Goal: Navigation & Orientation: Find specific page/section

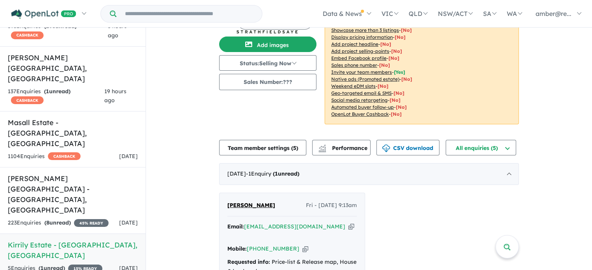
scroll to position [39, 0]
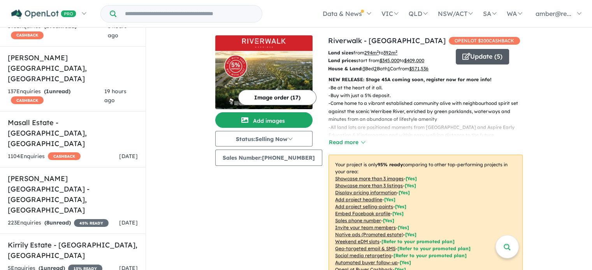
click at [487, 52] on button "Update ( 5 )" at bounding box center [482, 57] width 53 height 16
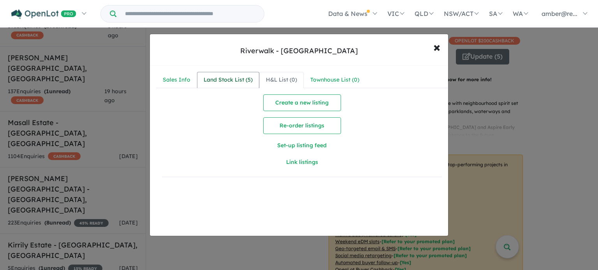
click at [235, 77] on div "Land Stock List ( 5 )" at bounding box center [227, 79] width 49 height 9
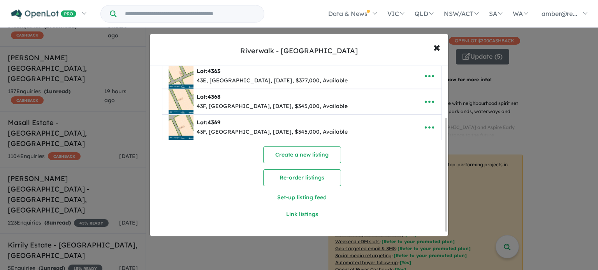
scroll to position [85, 0]
click at [529, 105] on div "**********" at bounding box center [299, 135] width 598 height 270
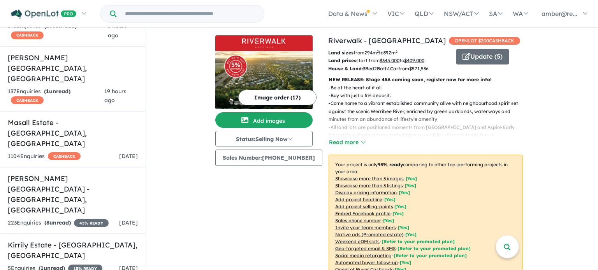
scroll to position [0, 0]
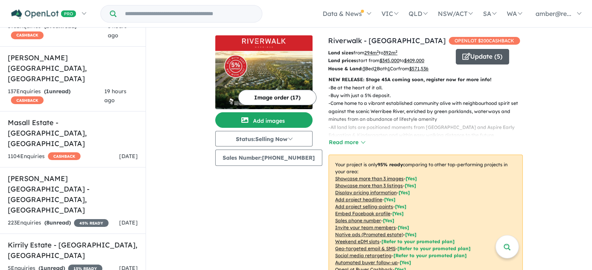
click at [464, 52] on span "button" at bounding box center [466, 57] width 8 height 12
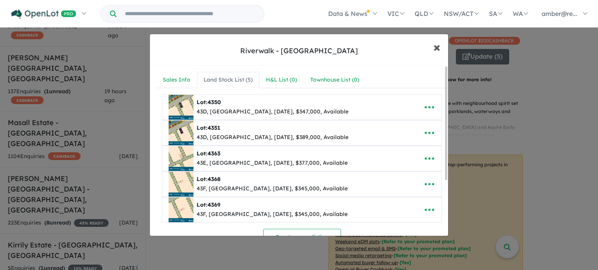
click at [435, 46] on span "×" at bounding box center [436, 47] width 7 height 17
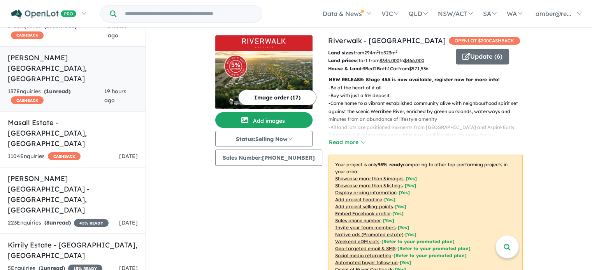
click at [107, 46] on link "[PERSON_NAME][GEOGRAPHIC_DATA] , [GEOGRAPHIC_DATA] 137 Enquir ies ( 1 unread) C…" at bounding box center [73, 79] width 146 height 66
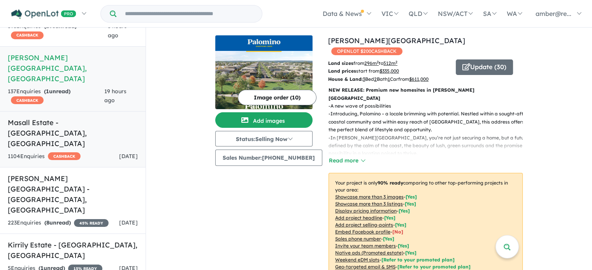
click at [103, 117] on h5 "Masall Estate - [GEOGRAPHIC_DATA] , [GEOGRAPHIC_DATA]" at bounding box center [73, 133] width 130 height 32
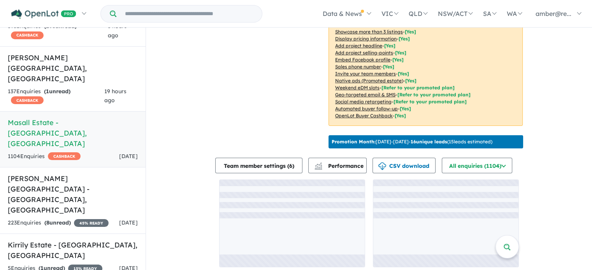
scroll to position [182, 0]
